Goal: Task Accomplishment & Management: Use online tool/utility

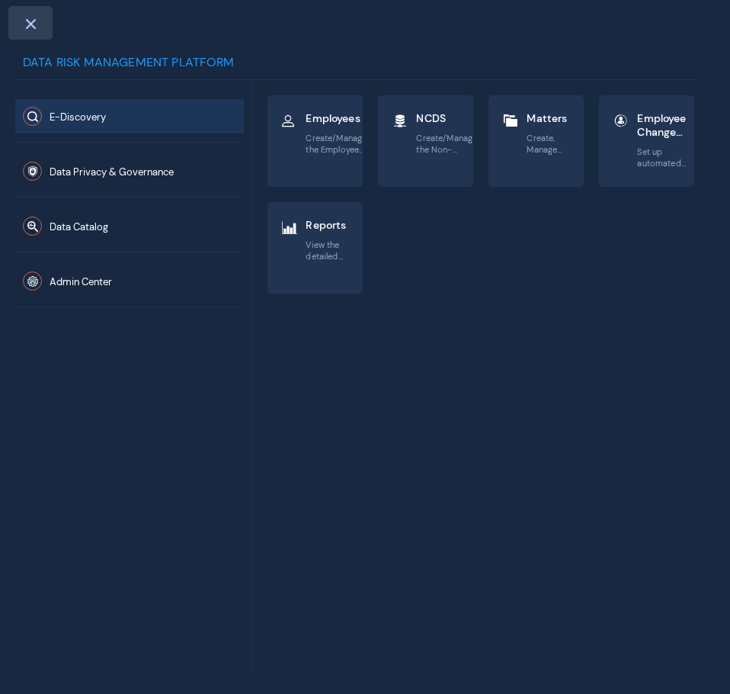
click at [28, 23] on span at bounding box center [31, 24] width 14 height 12
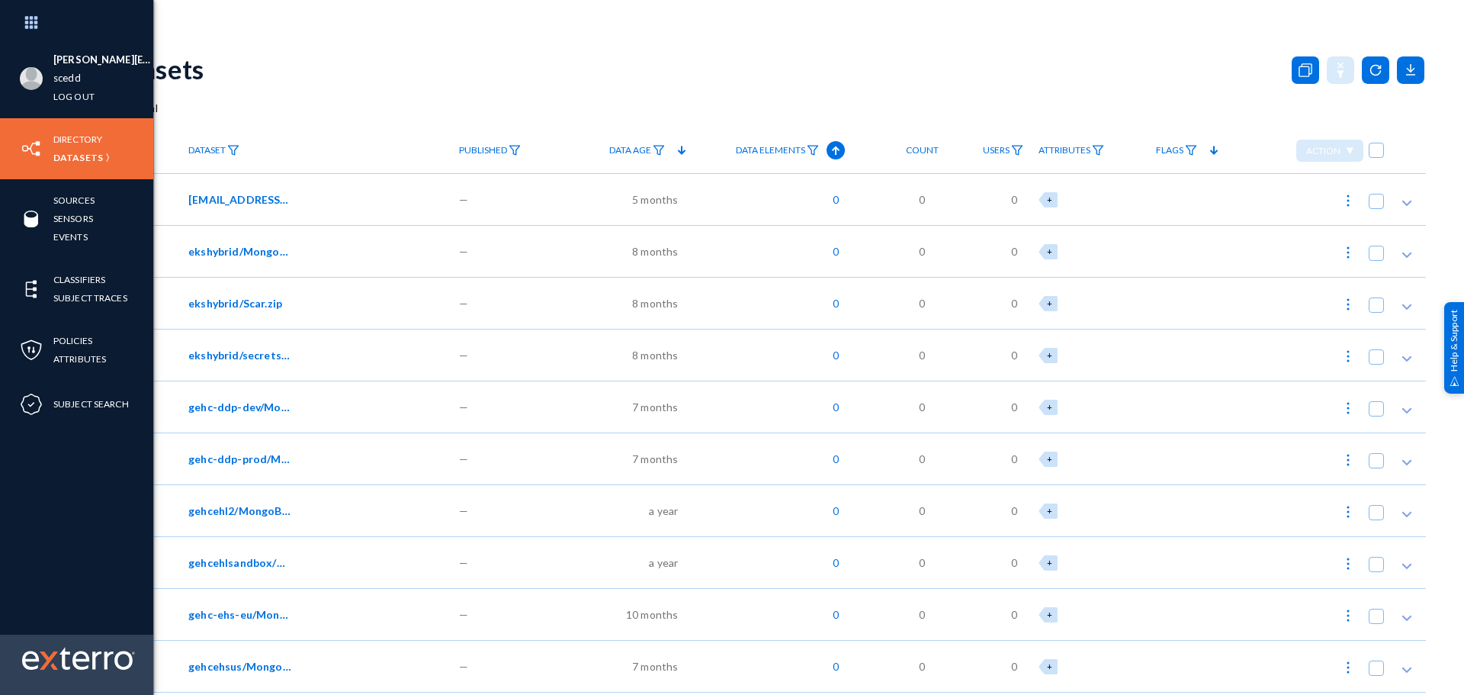
click at [82, 660] on img at bounding box center [78, 657] width 113 height 23
click at [82, 661] on img at bounding box center [78, 657] width 113 height 23
click at [28, 13] on img at bounding box center [31, 22] width 46 height 33
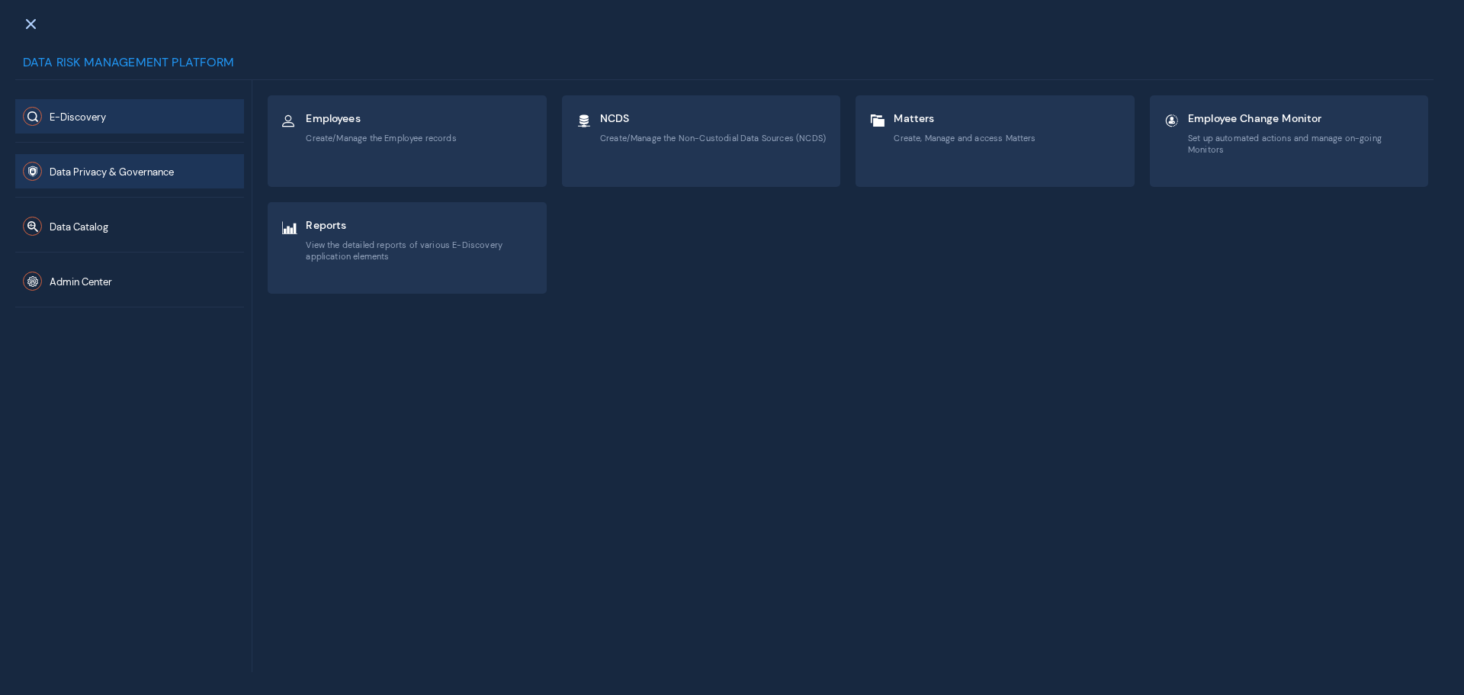
click at [143, 184] on button "Data Privacy & Governance" at bounding box center [129, 171] width 229 height 34
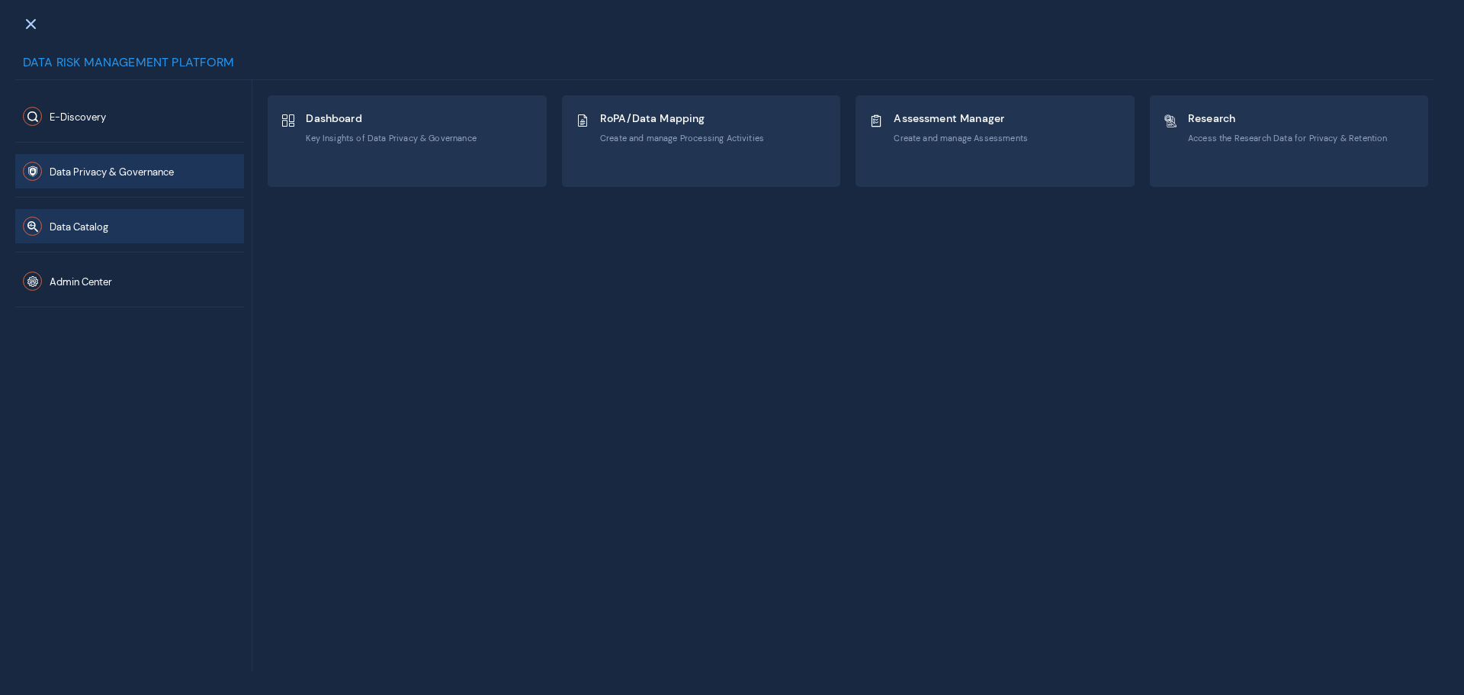
click at [136, 220] on button "Data Catalog" at bounding box center [129, 226] width 229 height 34
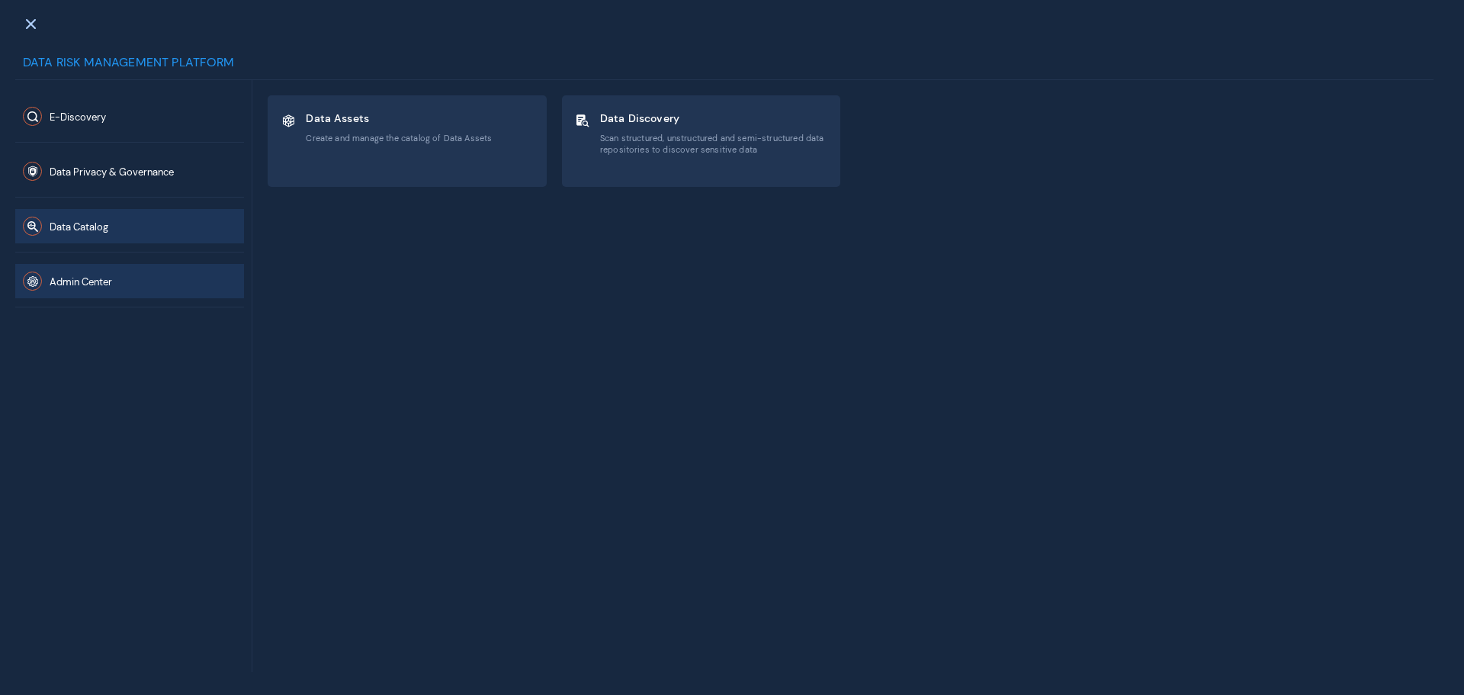
click at [117, 282] on button "Admin Center" at bounding box center [129, 281] width 229 height 34
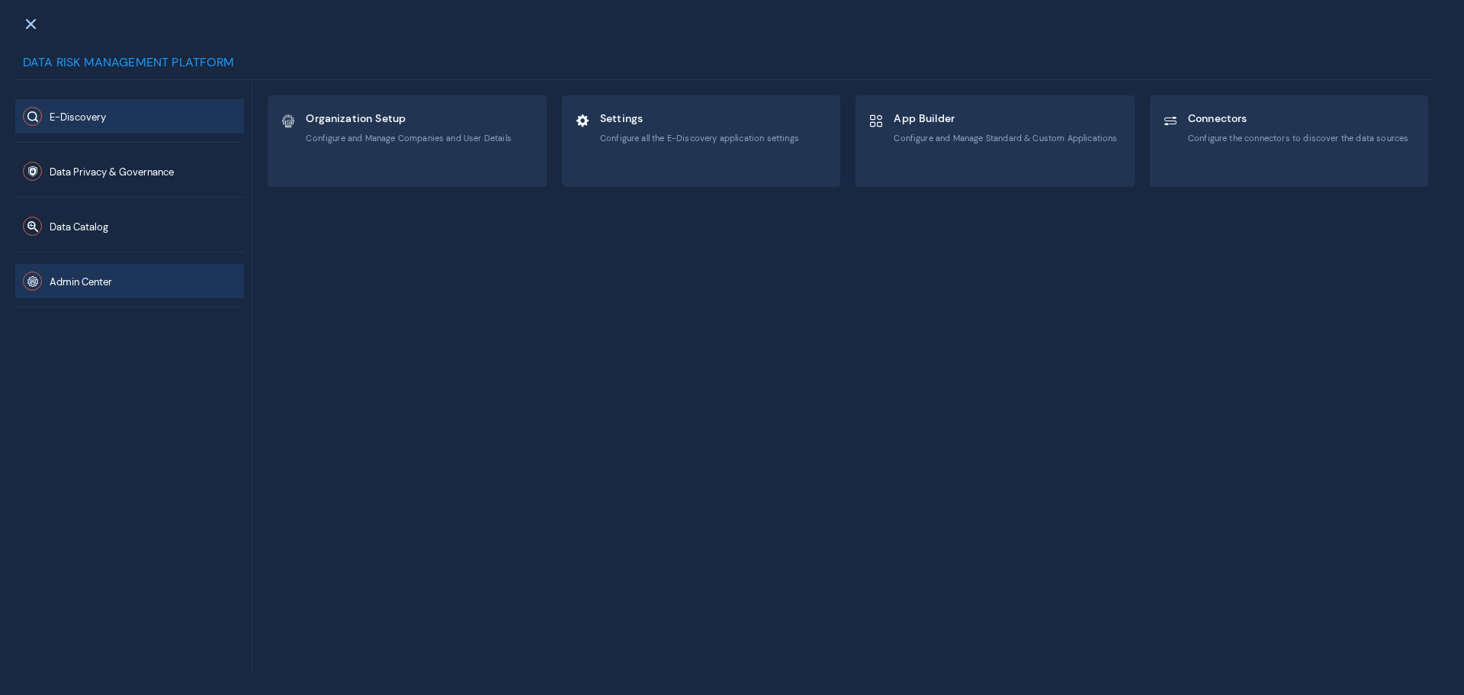
click at [102, 107] on button "E-Discovery" at bounding box center [129, 116] width 229 height 34
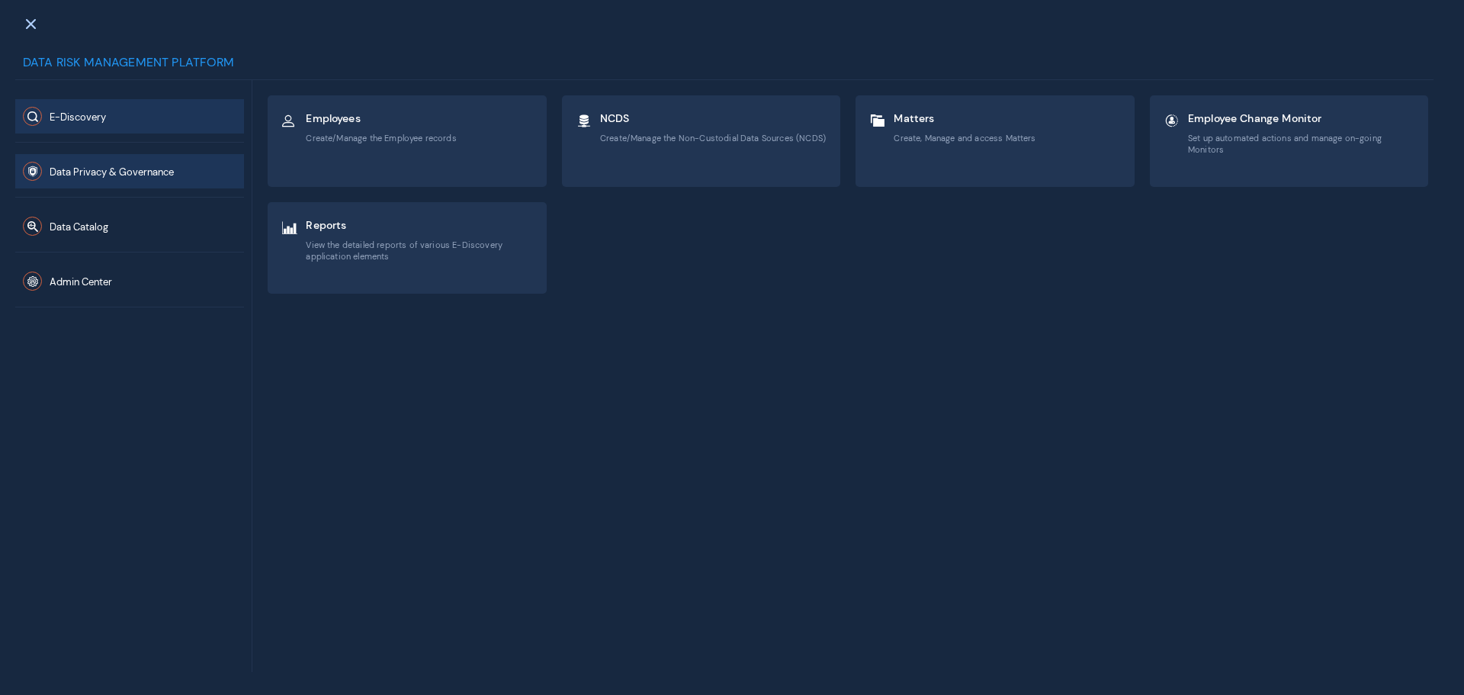
click at [102, 165] on span "Data Privacy & Governance" at bounding box center [112, 171] width 124 height 13
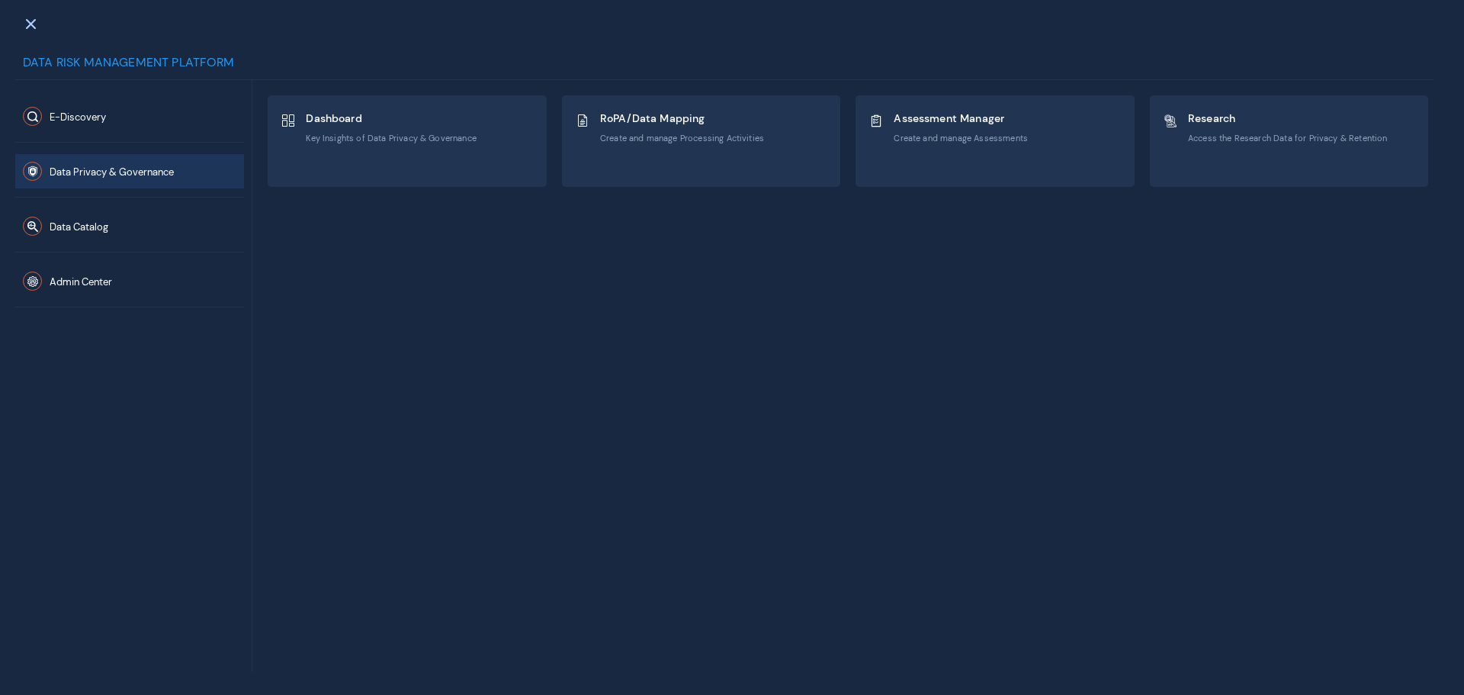
click at [85, 177] on span "Data Privacy & Governance" at bounding box center [112, 171] width 124 height 13
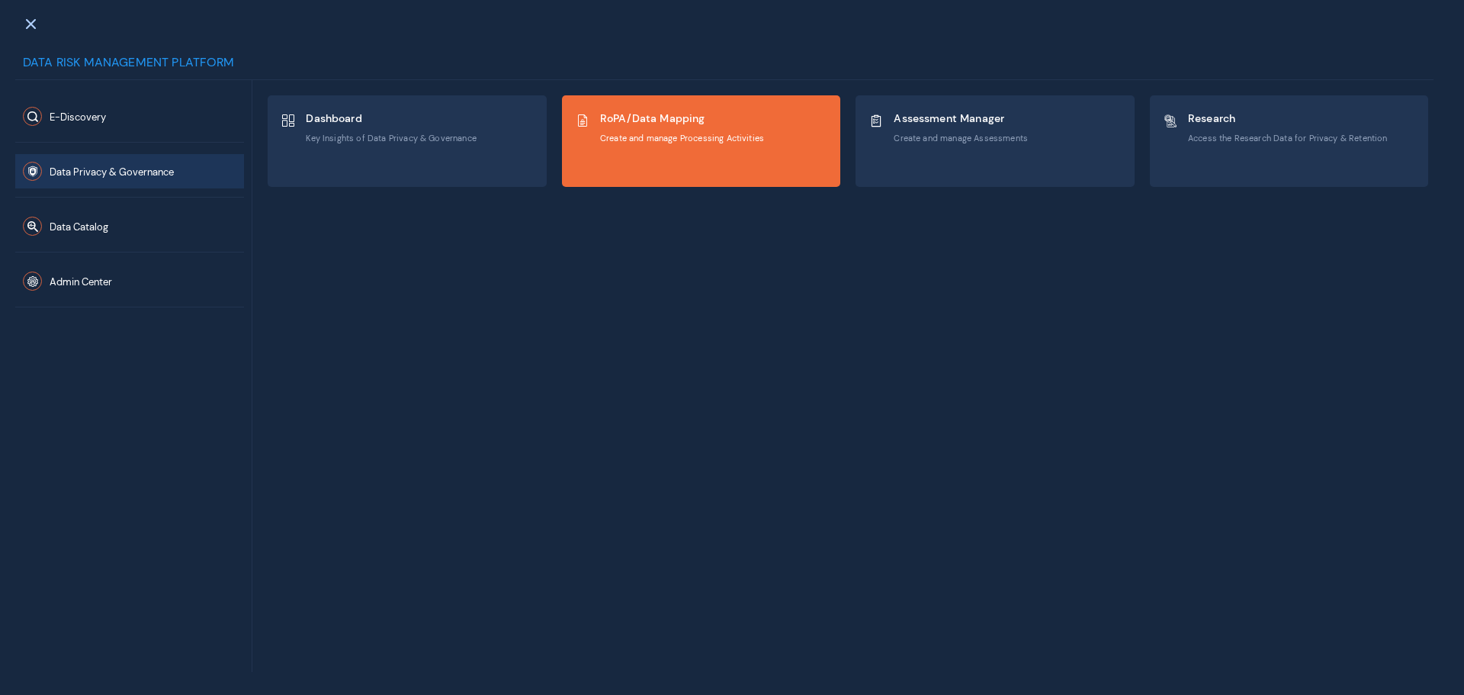
click at [730, 158] on div "RoPA/Data Mapping Create and manage Processing Activities" at bounding box center [702, 141] width 278 height 90
